Goal: Communication & Community: Answer question/provide support

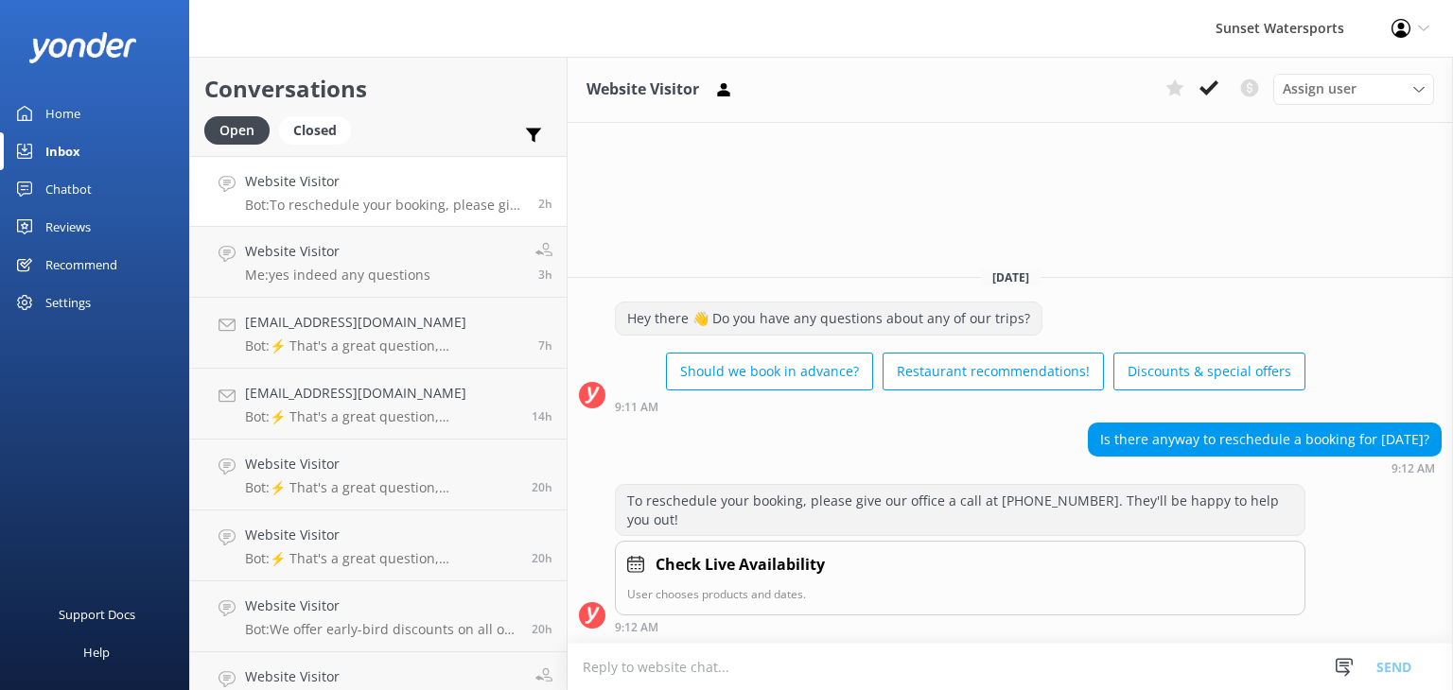
click at [392, 198] on p "Bot: To reschedule your booking, please give our office a call at 305-296-2554.…" at bounding box center [384, 205] width 279 height 17
click at [319, 270] on p "Me: yes indeed any questions" at bounding box center [337, 275] width 185 height 17
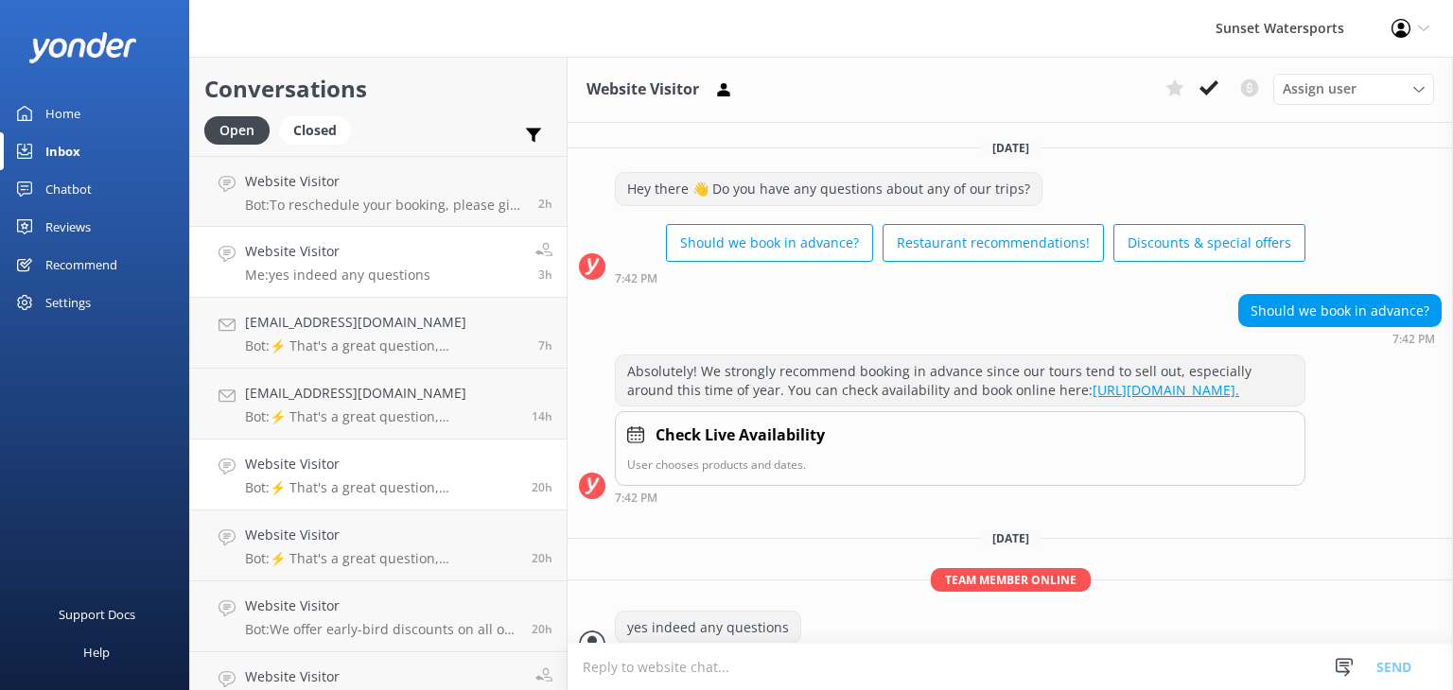
scroll to position [45, 0]
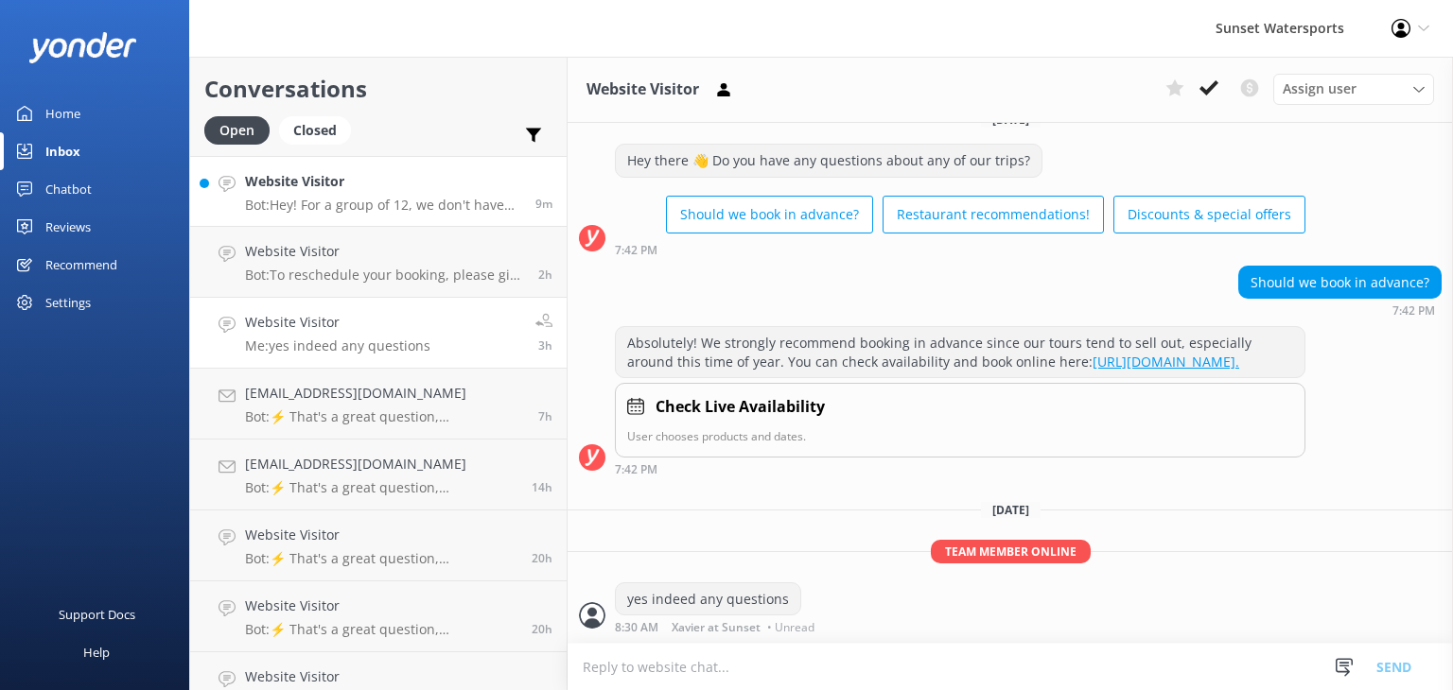
click at [388, 209] on p "Bot: Hey! For a group of 12, we don't have specific group discounts, but we do …" at bounding box center [383, 205] width 276 height 17
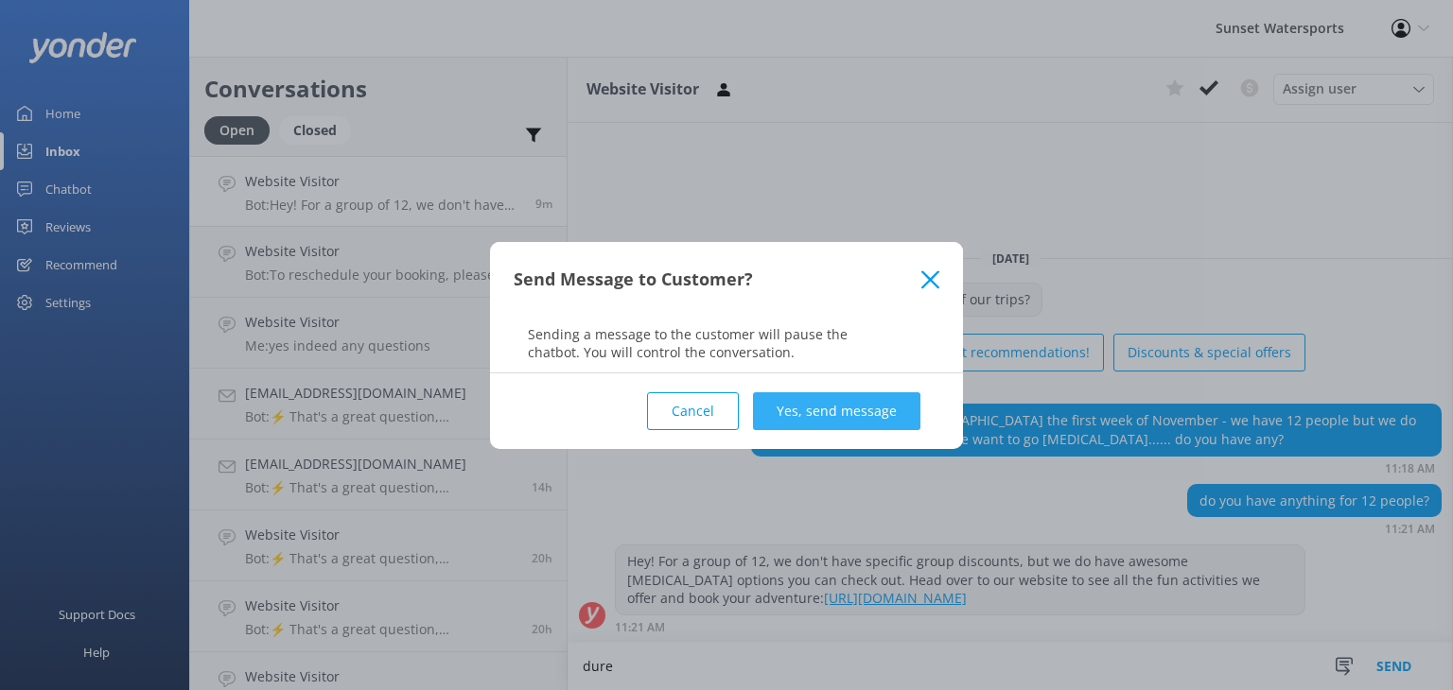
type textarea "dure"
click at [816, 410] on button "Yes, send message" at bounding box center [836, 411] width 167 height 38
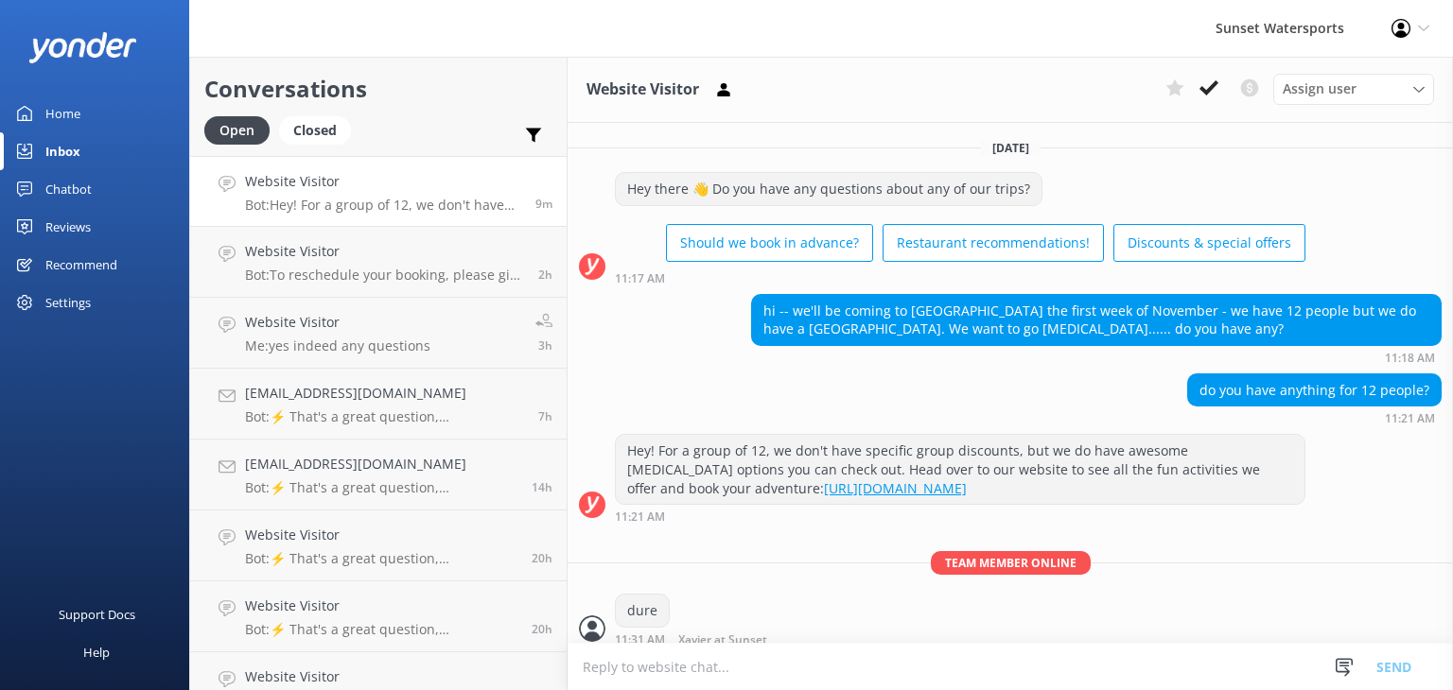
scroll to position [10, 0]
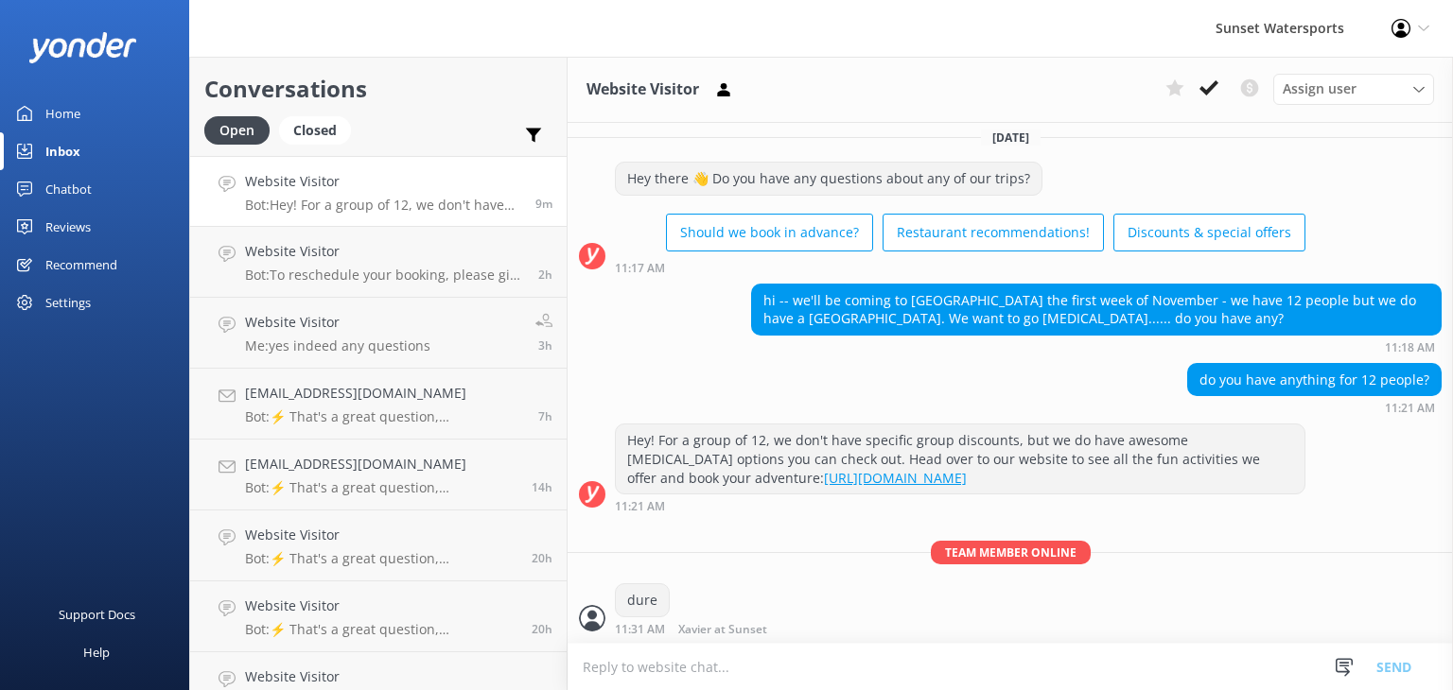
click at [696, 667] on textarea at bounding box center [1009, 667] width 885 height 46
type textarea "sure"
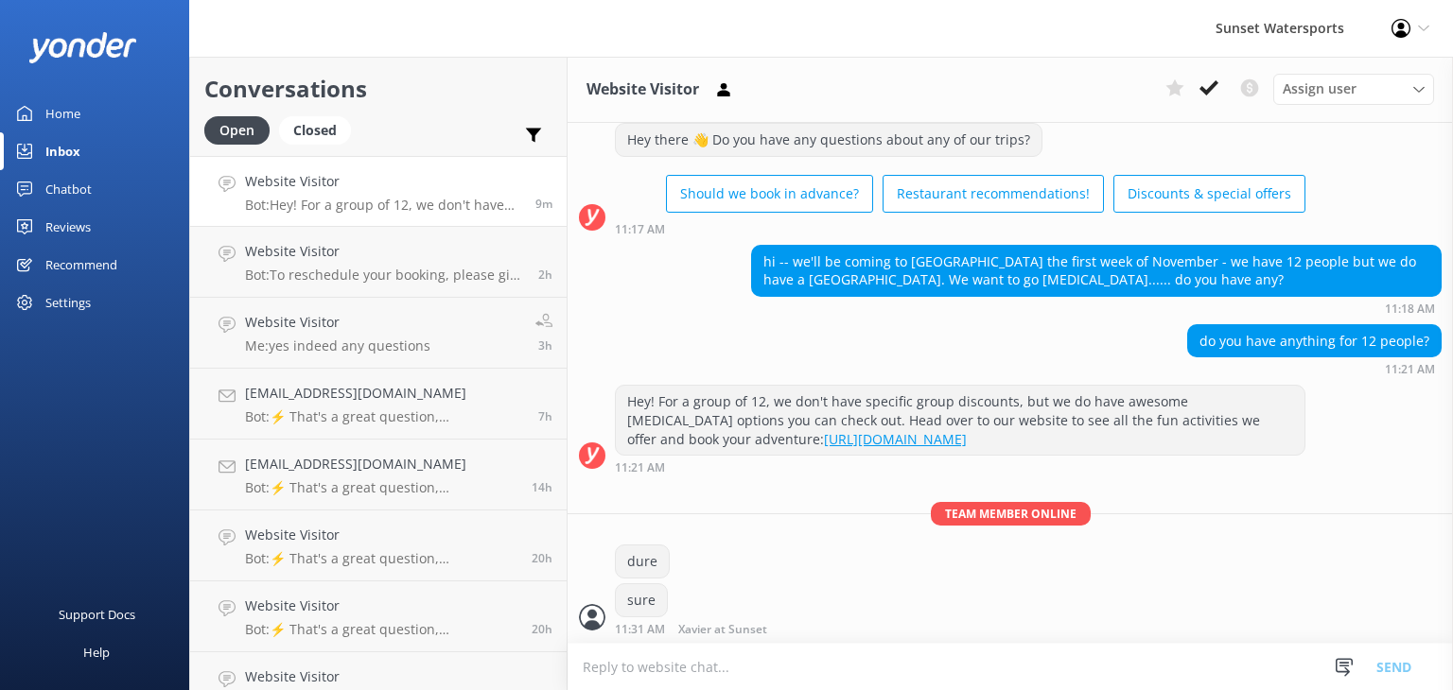
click at [675, 674] on textarea at bounding box center [1009, 667] width 885 height 46
click at [636, 663] on textarea "what all did you all" at bounding box center [1009, 666] width 885 height 47
click at [717, 657] on textarea "what did you all" at bounding box center [1009, 666] width 885 height 47
type textarea "what did you all have in mind?"
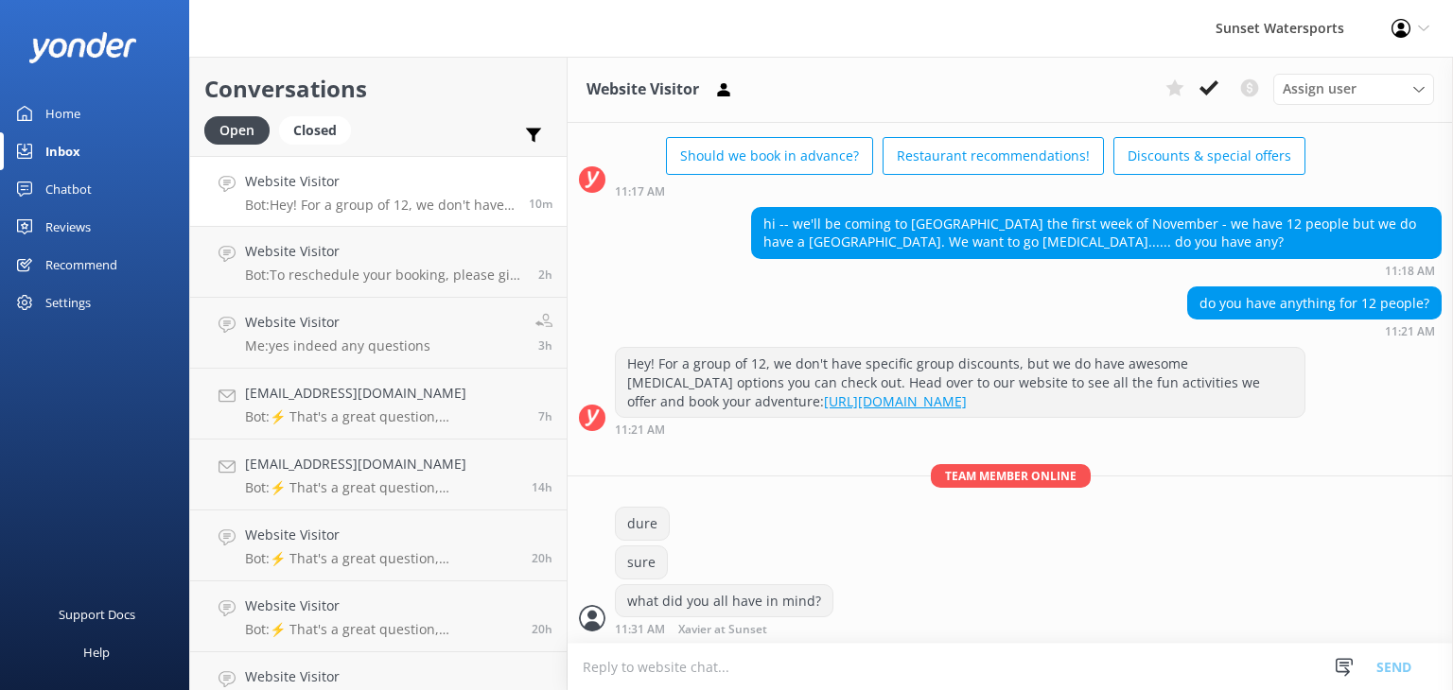
click at [725, 666] on textarea at bounding box center [1009, 667] width 885 height 46
type textarea "I think the sandbar dolphin is really nice for a group of 12 like you guys"
click at [1405, 671] on button "Send" at bounding box center [1393, 666] width 71 height 47
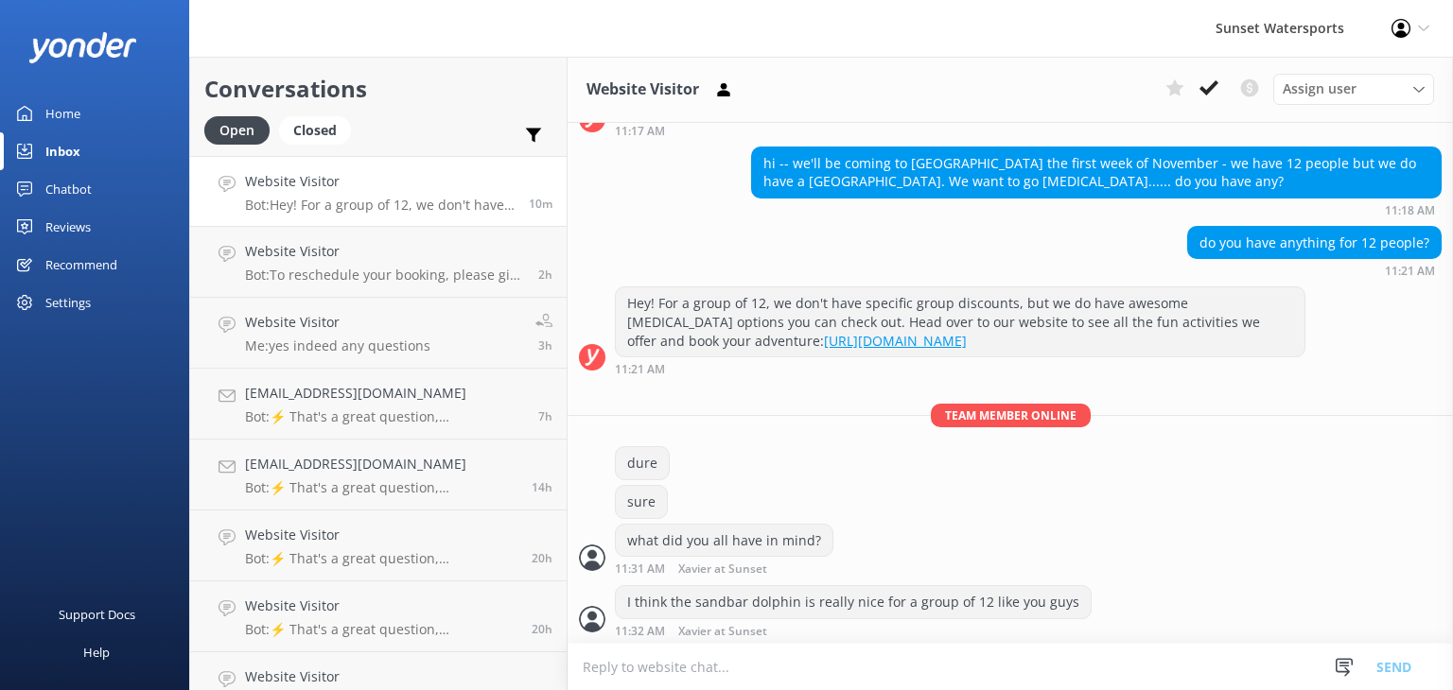
click at [662, 674] on textarea at bounding box center [1009, 667] width 885 height 46
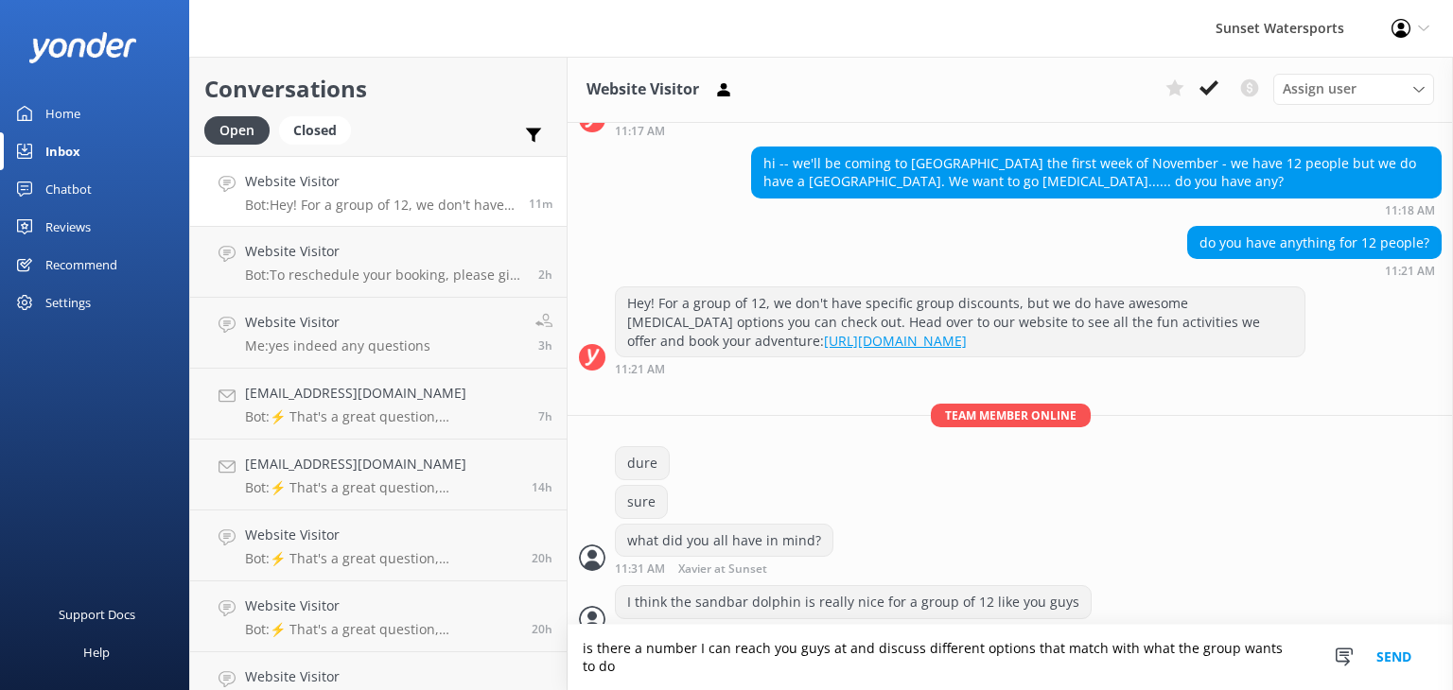
scroll to position [166, 0]
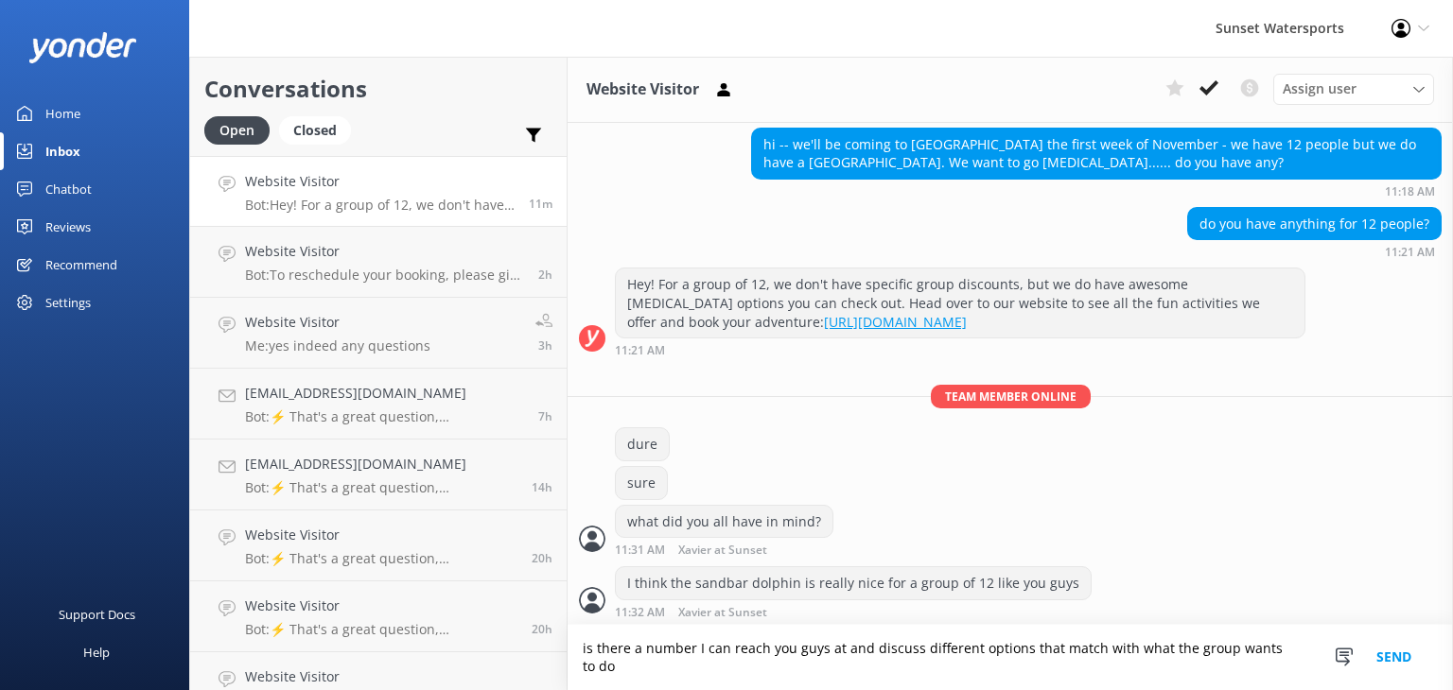
type textarea "is there a number I can reach you guys at and discuss different options that ma…"
click at [1396, 658] on button "Send" at bounding box center [1393, 657] width 71 height 65
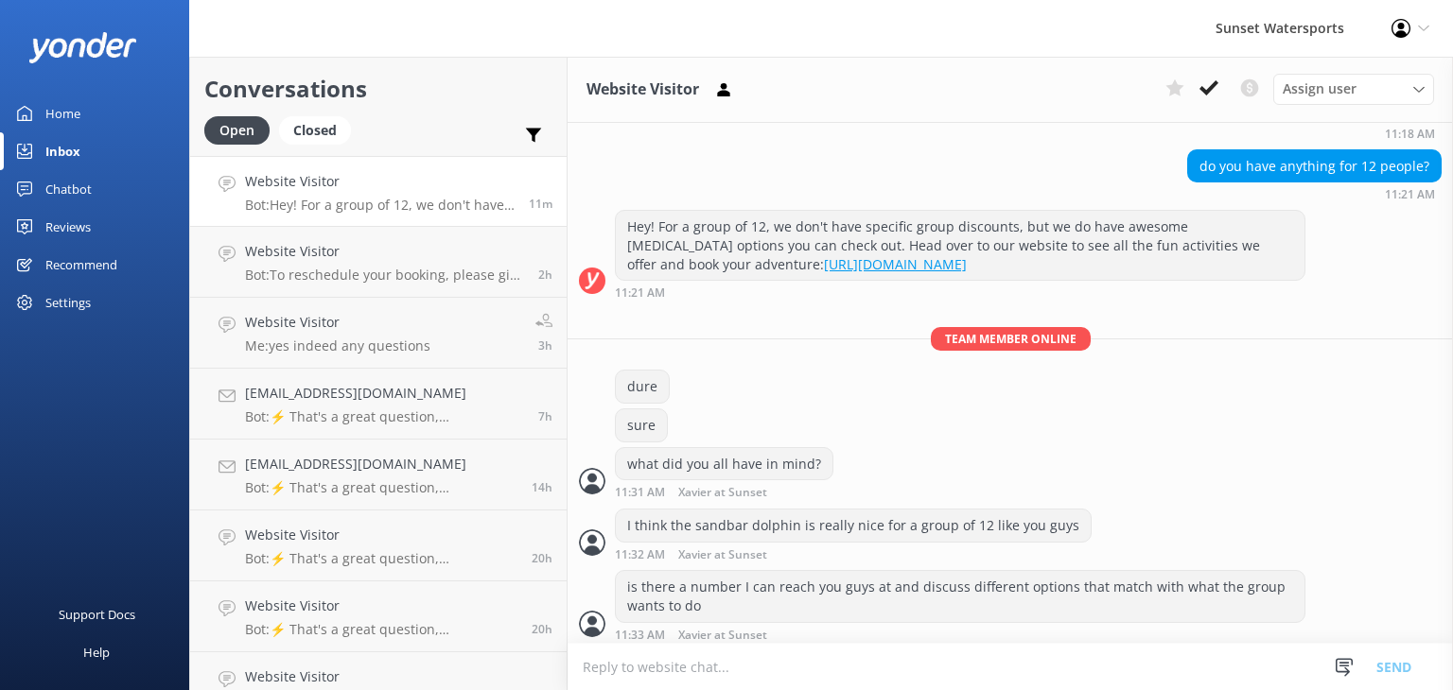
scroll to position [228, 0]
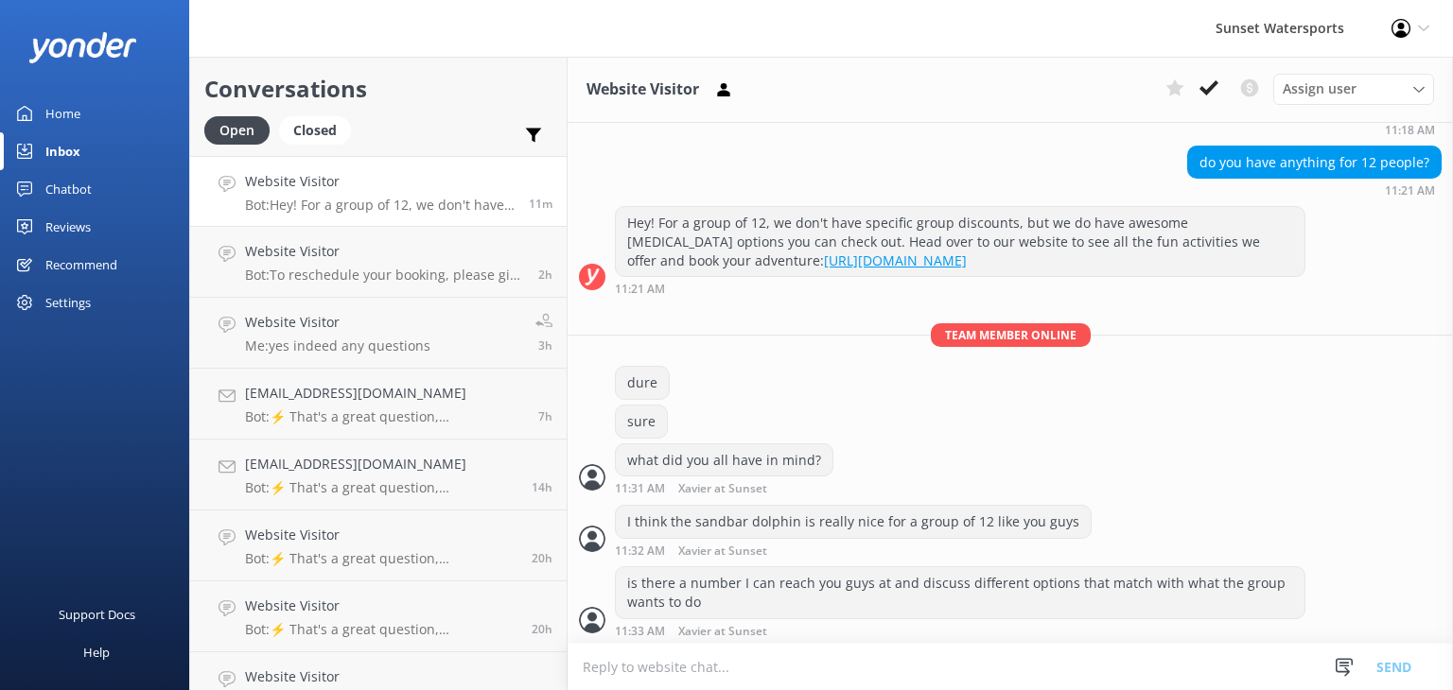
click at [679, 675] on textarea at bounding box center [1009, 667] width 885 height 46
type textarea "are you guys looking for a private?"
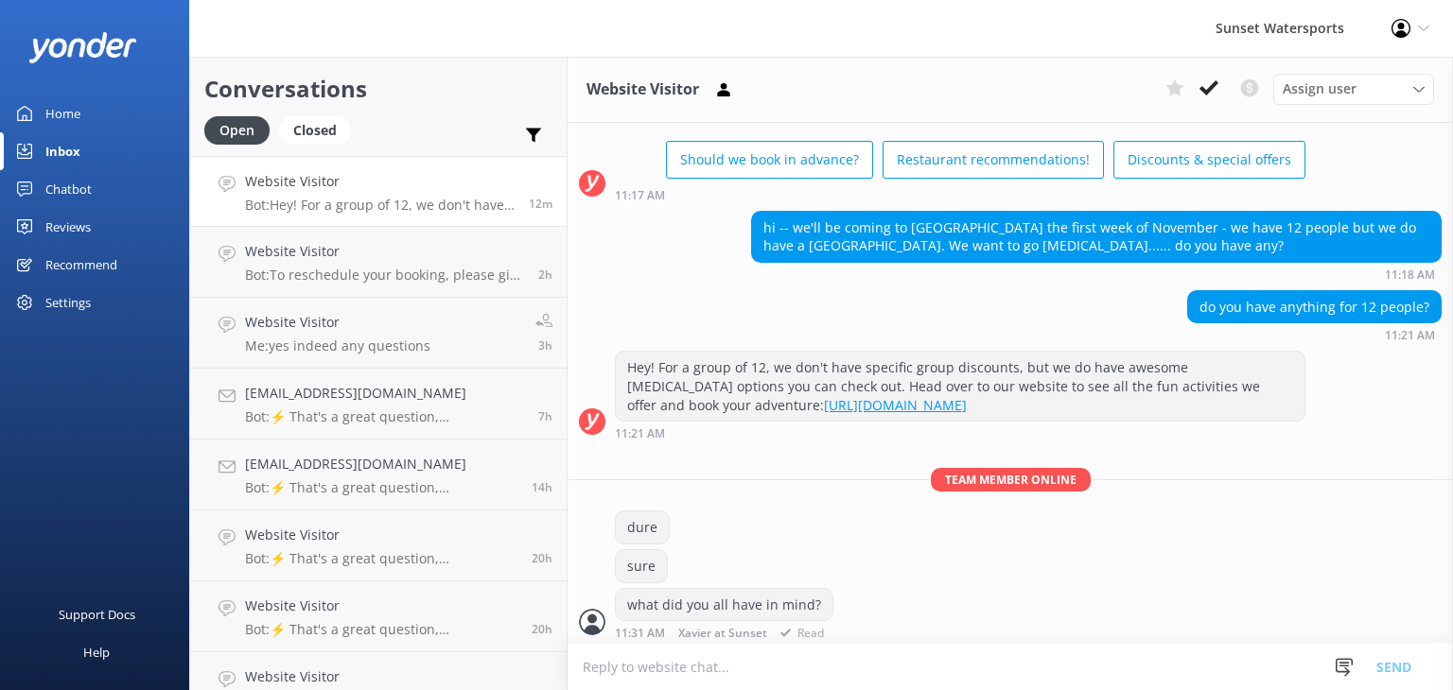
scroll to position [266, 0]
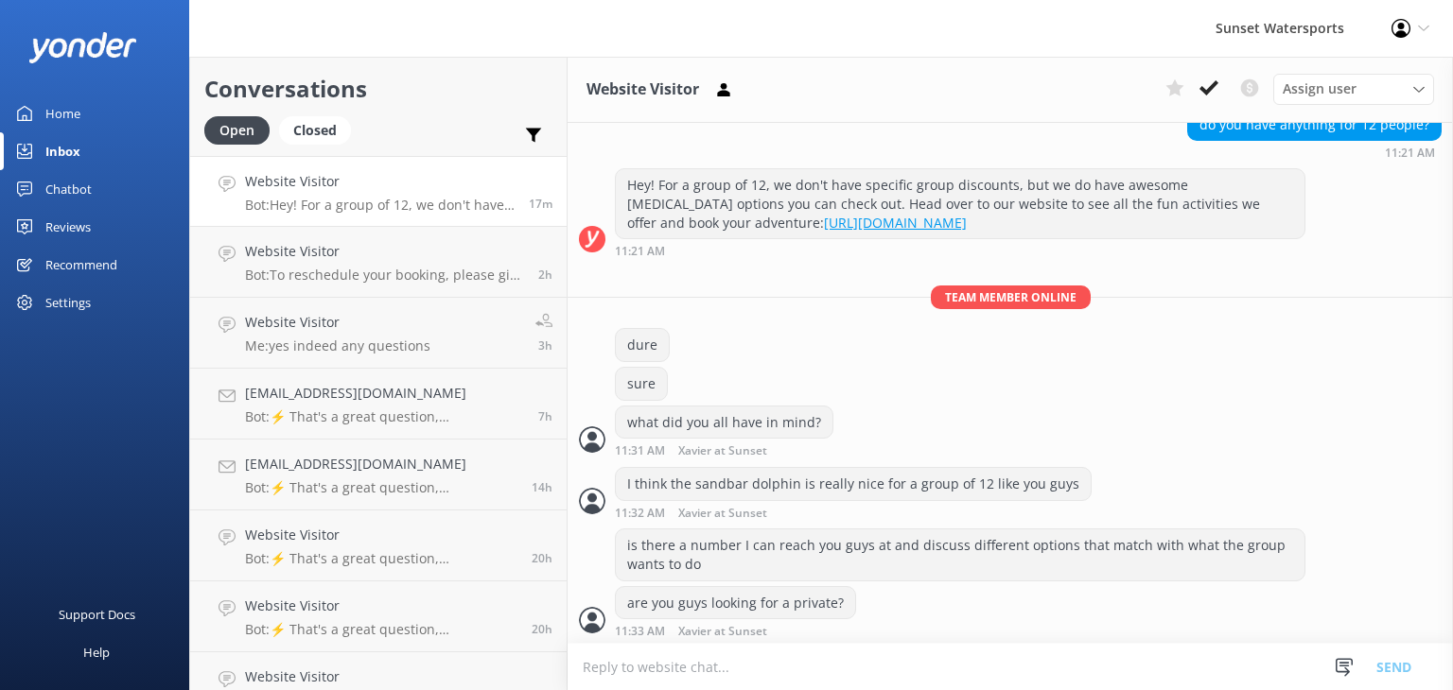
click at [670, 671] on textarea at bounding box center [1009, 667] width 885 height 46
type textarea "[PERSON_NAME] with [PERSON_NAME] handles all big group privates [PHONE_NUMBER]"
click at [1410, 667] on button "Send" at bounding box center [1393, 666] width 71 height 47
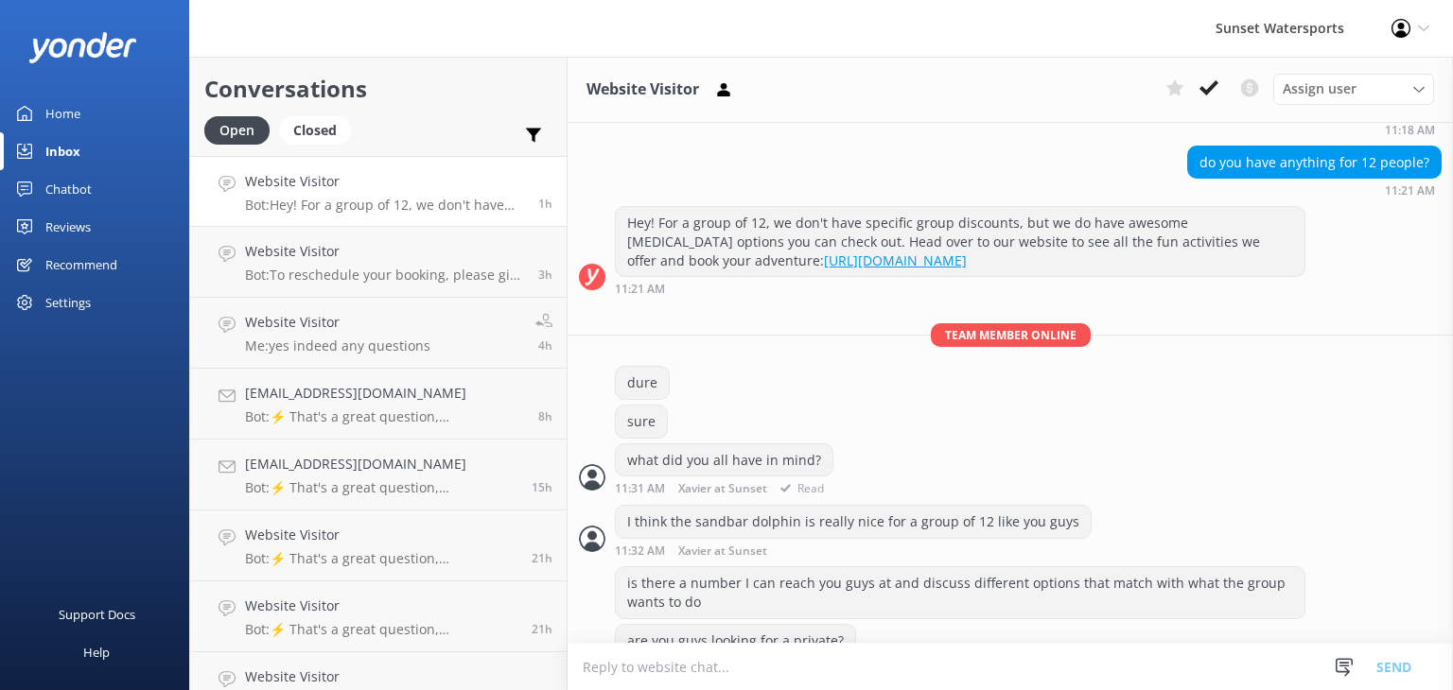
scroll to position [327, 0]
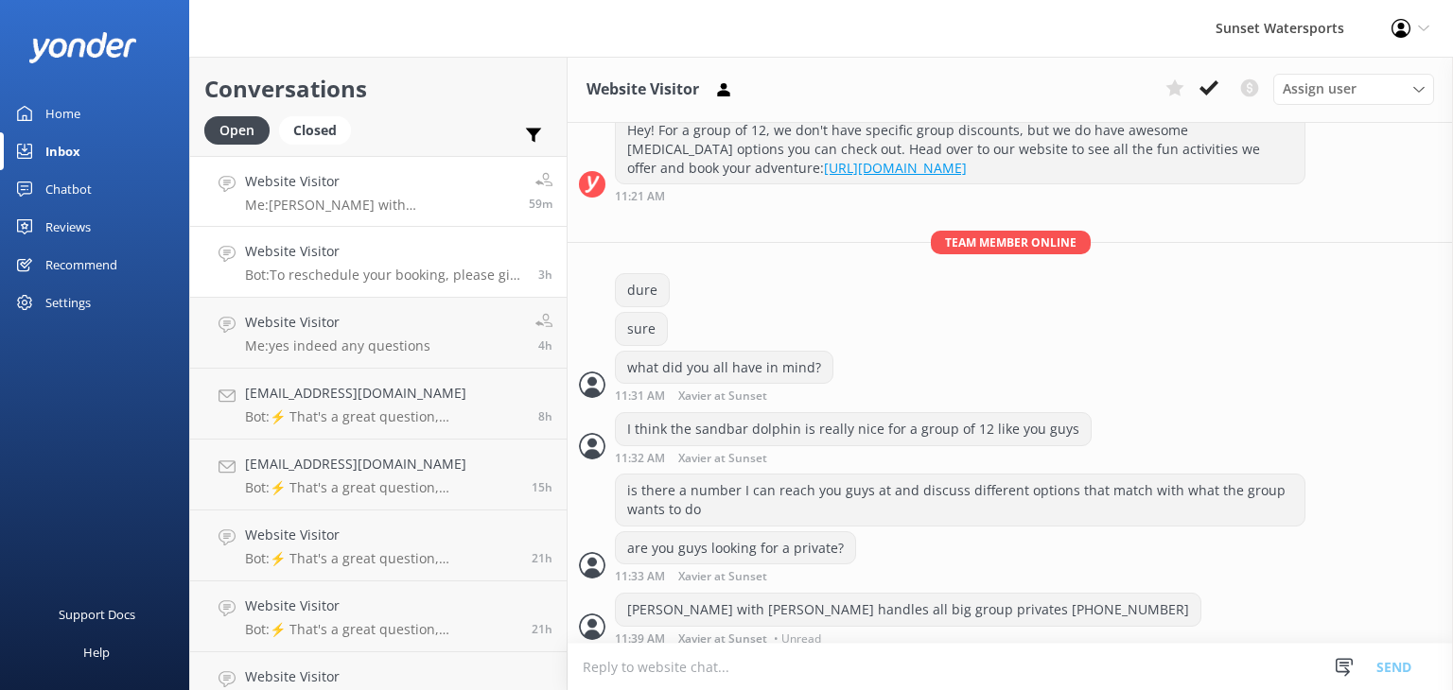
scroll to position [327, 0]
